Goal: Find specific page/section: Find specific page/section

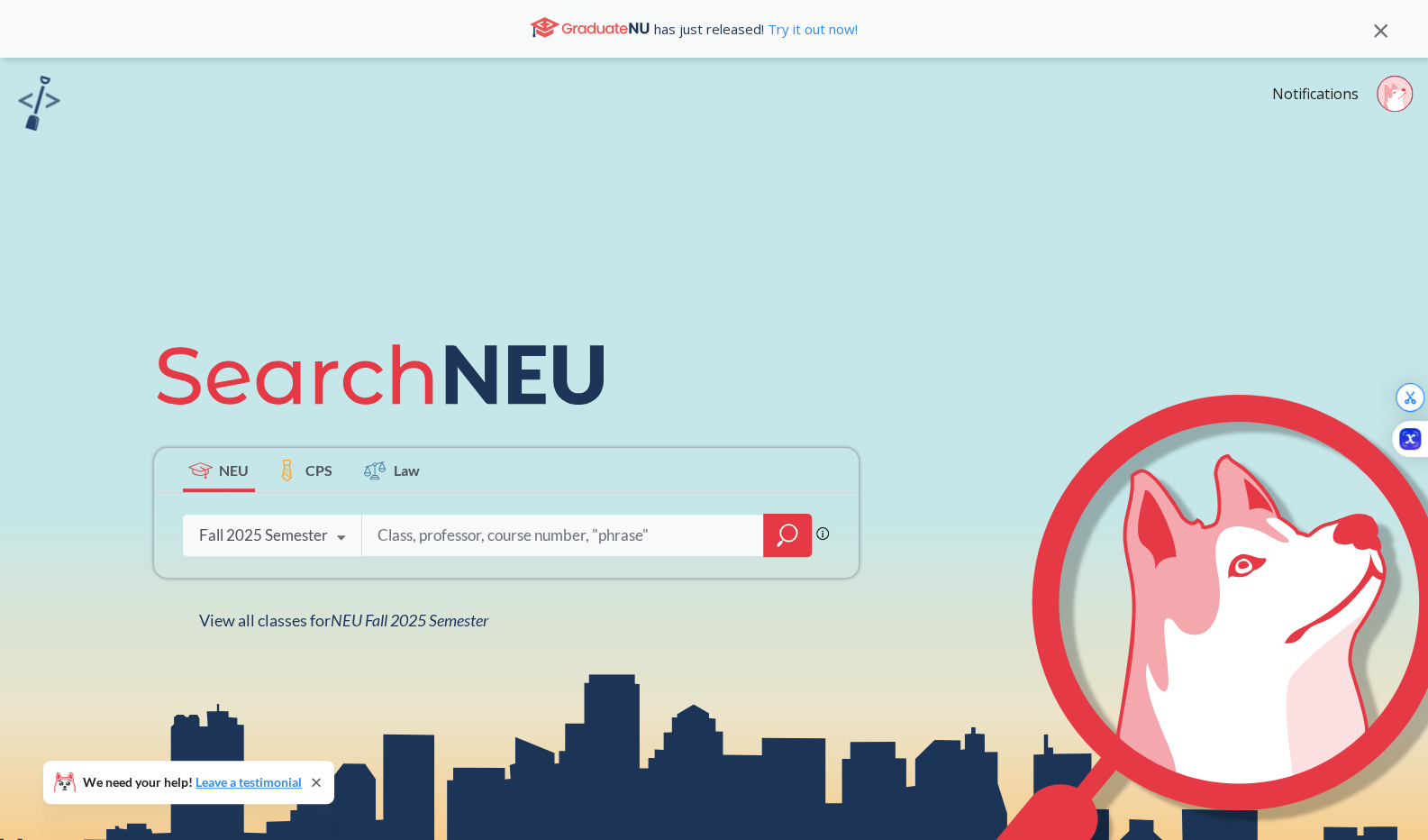
click at [422, 543] on input "search" at bounding box center [562, 535] width 375 height 38
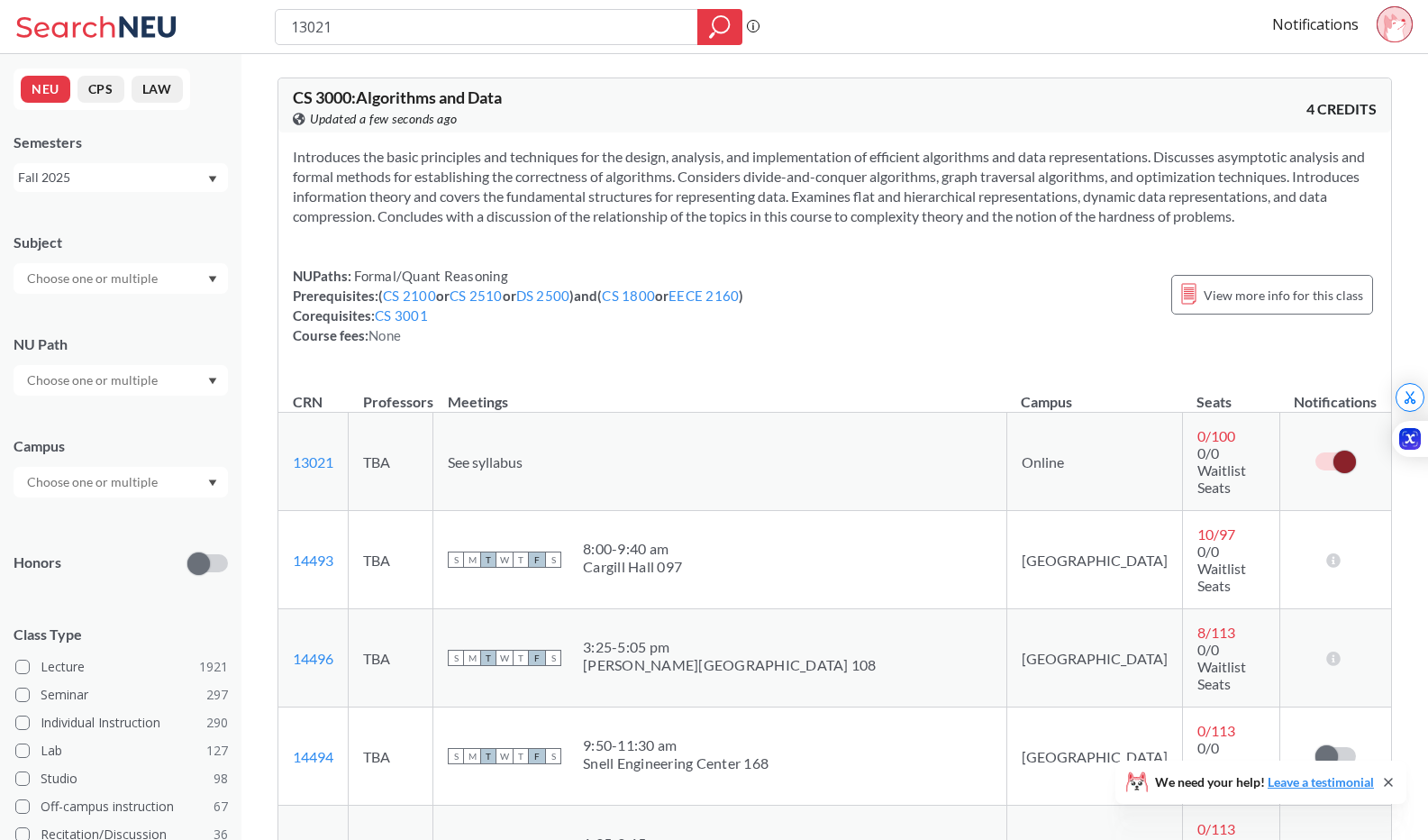
scroll to position [148, 0]
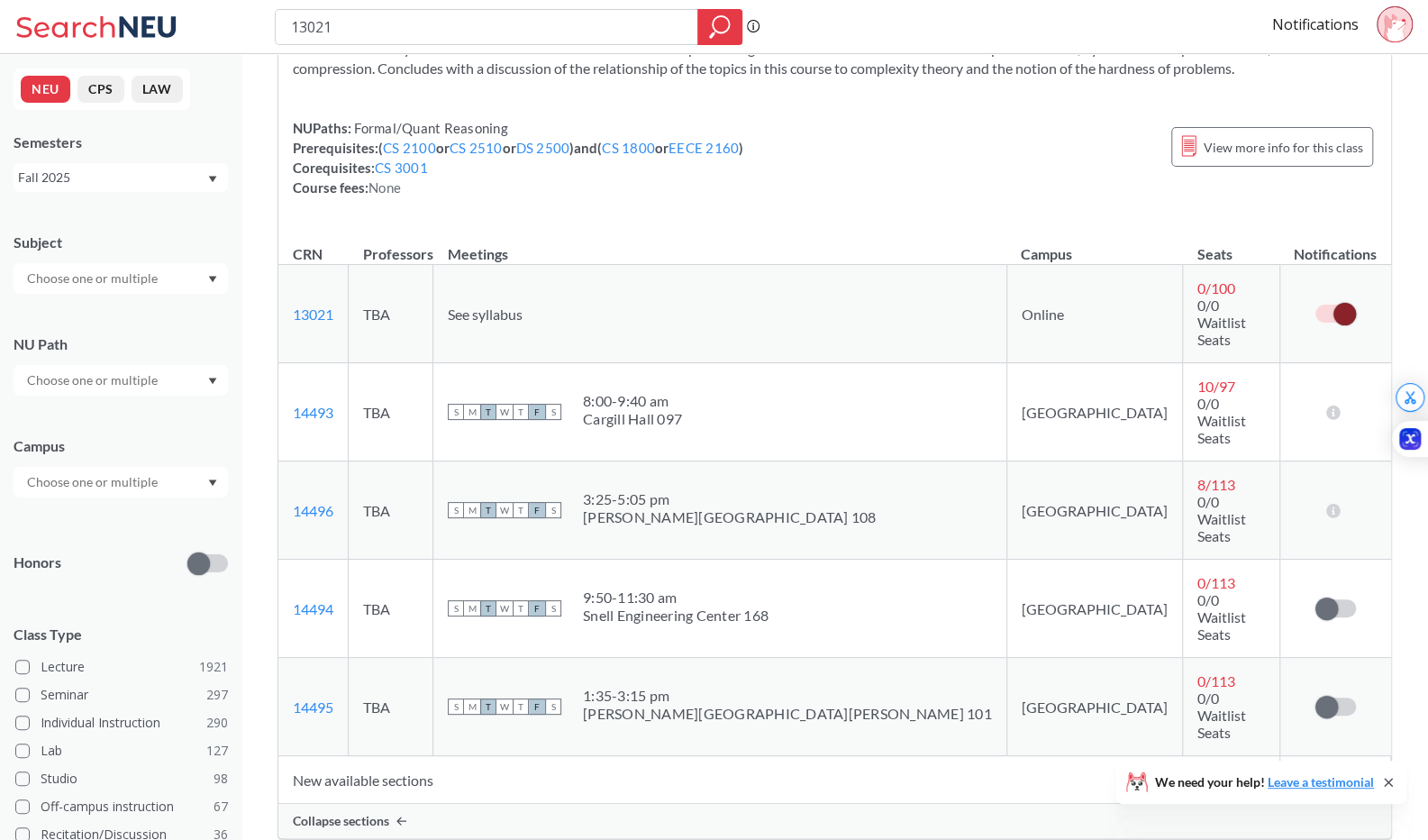
click at [1336, 302] on span at bounding box center [1345, 314] width 23 height 23
click at [1315, 304] on input "checkbox" at bounding box center [1315, 304] width 0 height 0
